Goal: Check status: Check status

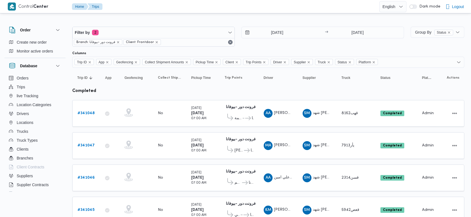
click at [266, 32] on input "[DATE]" at bounding box center [273, 32] width 63 height 11
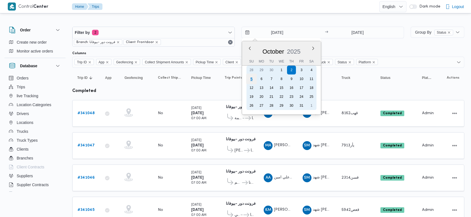
click at [248, 79] on div "5" at bounding box center [251, 79] width 11 height 11
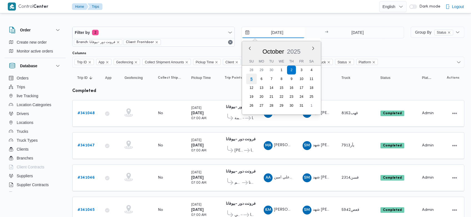
type input "[DATE]"
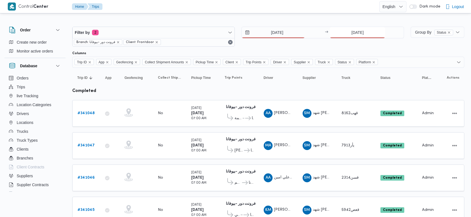
click at [344, 32] on input "[DATE]" at bounding box center [357, 32] width 55 height 11
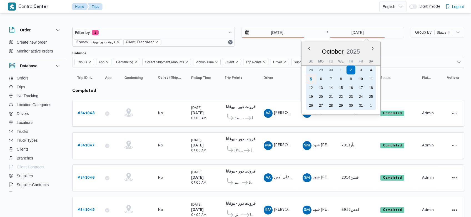
click at [313, 77] on div "5" at bounding box center [310, 79] width 11 height 11
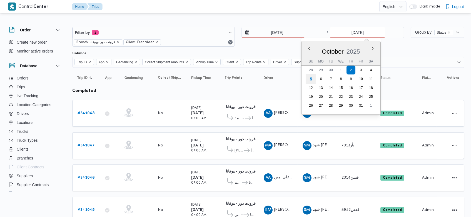
type input "[DATE]"
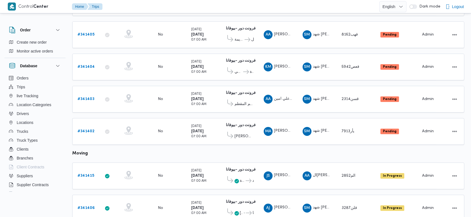
scroll to position [271, 0]
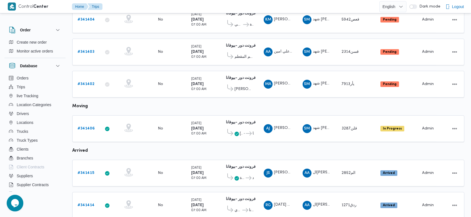
scroll to position [319, 0]
